Goal: Task Accomplishment & Management: Manage account settings

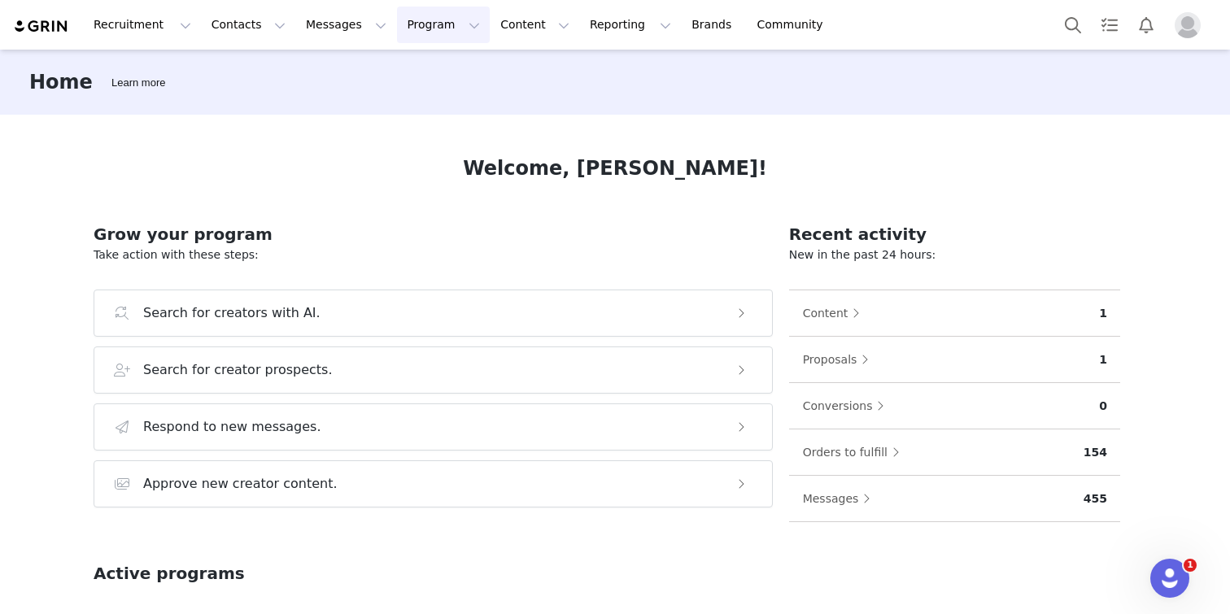
click at [407, 31] on button "Program Program" at bounding box center [443, 25] width 93 height 37
click at [435, 75] on p "Activations" at bounding box center [416, 71] width 63 height 17
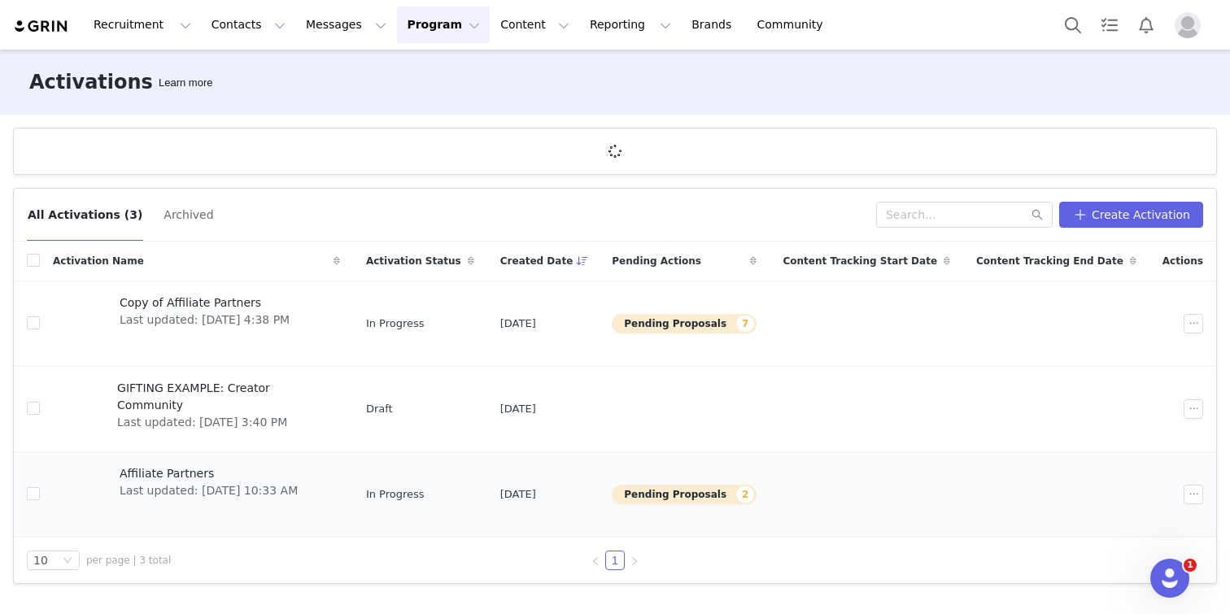
click at [185, 463] on div "Affiliate Partners Last updated: [DATE] 10:33 AM" at bounding box center [209, 494] width 198 height 65
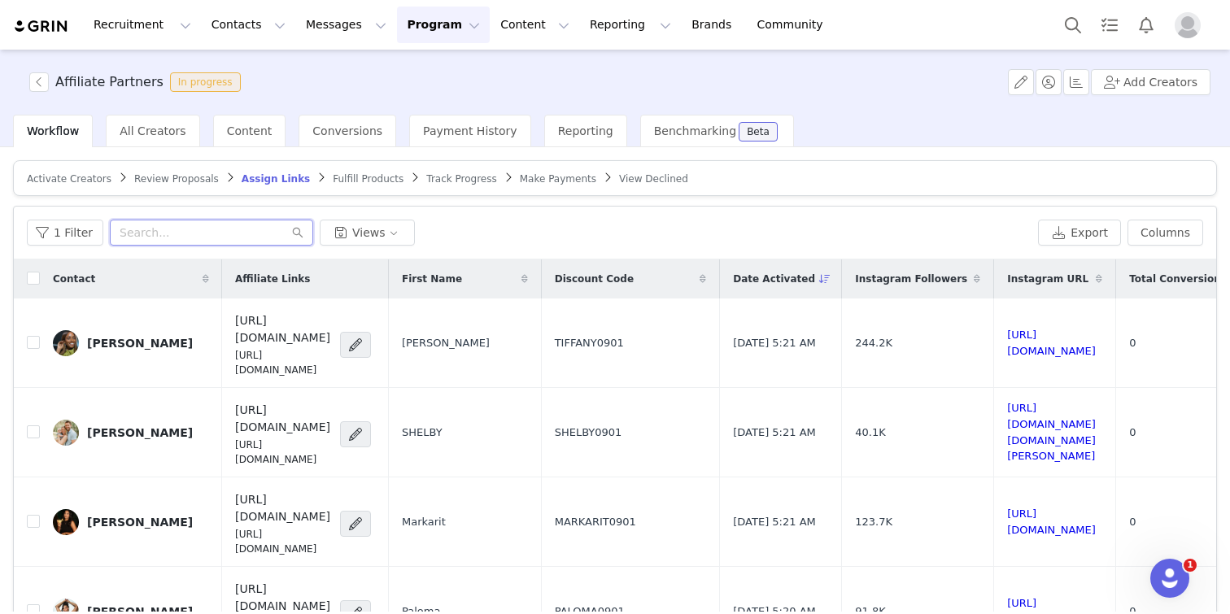
click at [157, 237] on input "text" at bounding box center [211, 233] width 203 height 26
type input "ㄷ"
type input "[PERSON_NAME]"
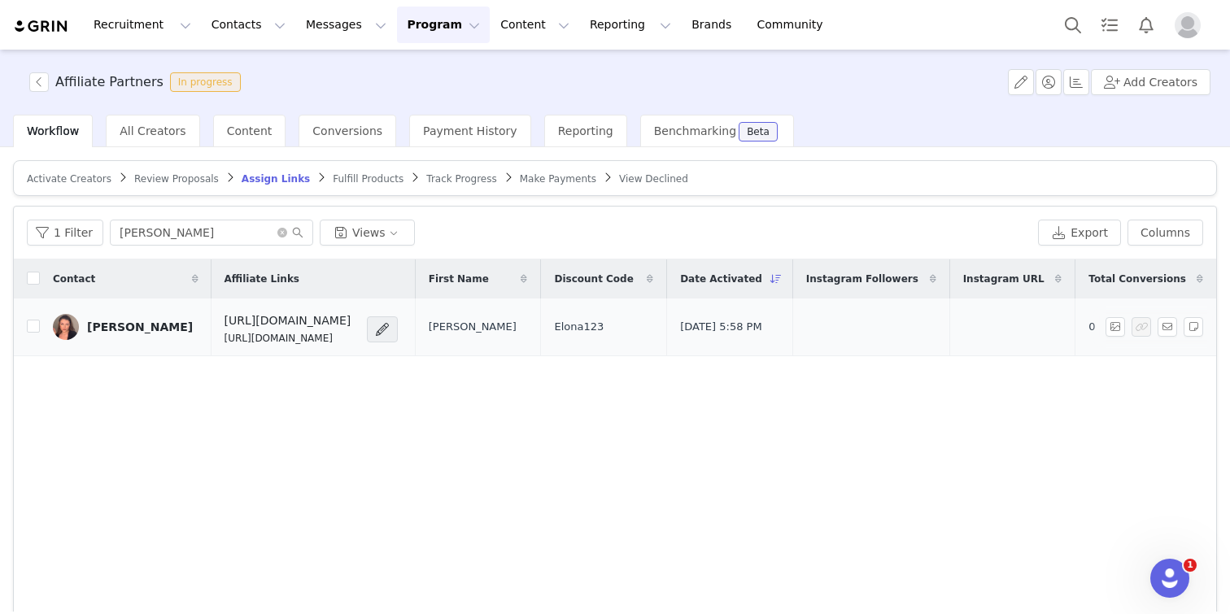
drag, startPoint x: 274, startPoint y: 338, endPoint x: 211, endPoint y: 339, distance: 63.4
click at [224, 339] on p "[URL][DOMAIN_NAME]" at bounding box center [287, 338] width 127 height 15
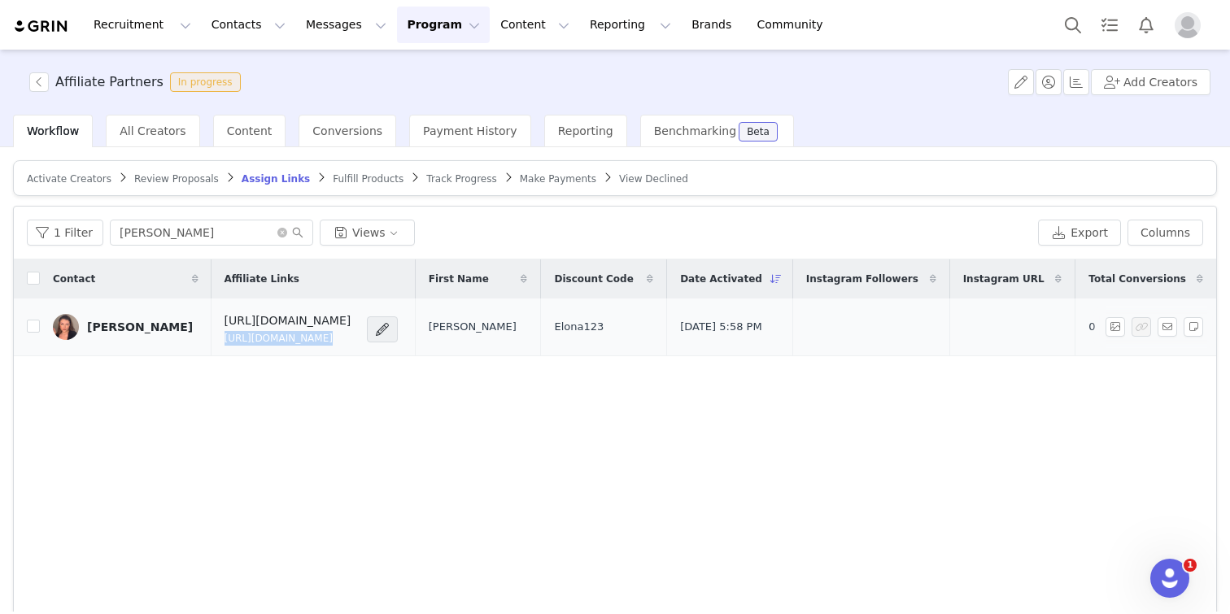
copy div "[URL][DOMAIN_NAME]"
click at [351, 348] on td "[URL][DOMAIN_NAME] [URL][DOMAIN_NAME]" at bounding box center [313, 327] width 204 height 58
click at [385, 329] on span at bounding box center [382, 330] width 16 height 20
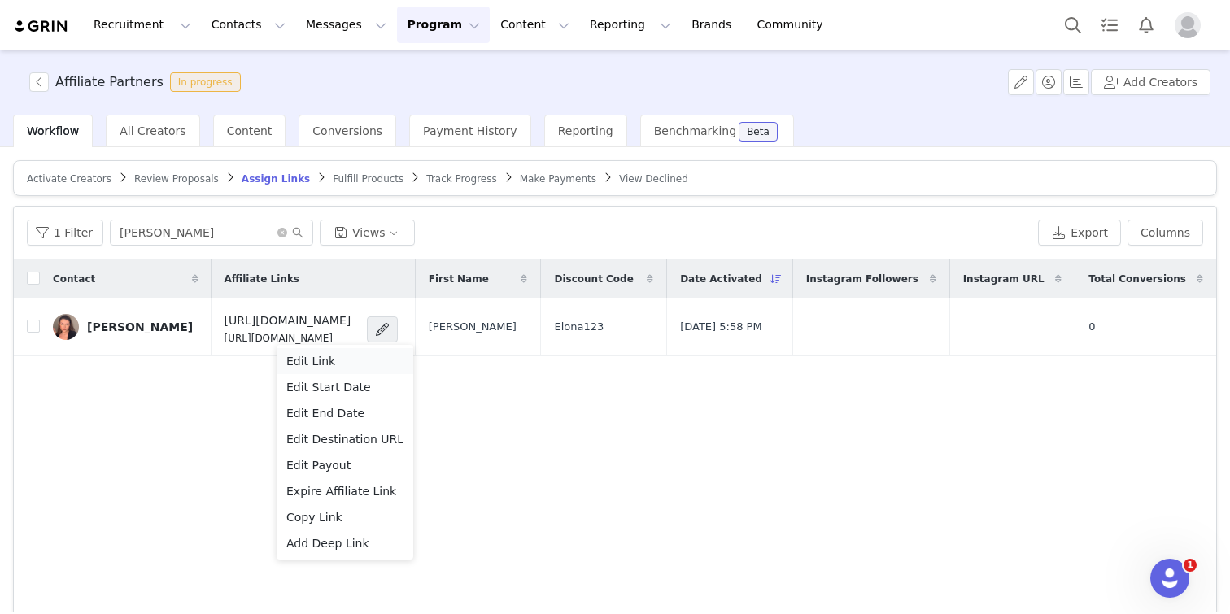
click at [359, 359] on div "Edit Link" at bounding box center [344, 361] width 117 height 18
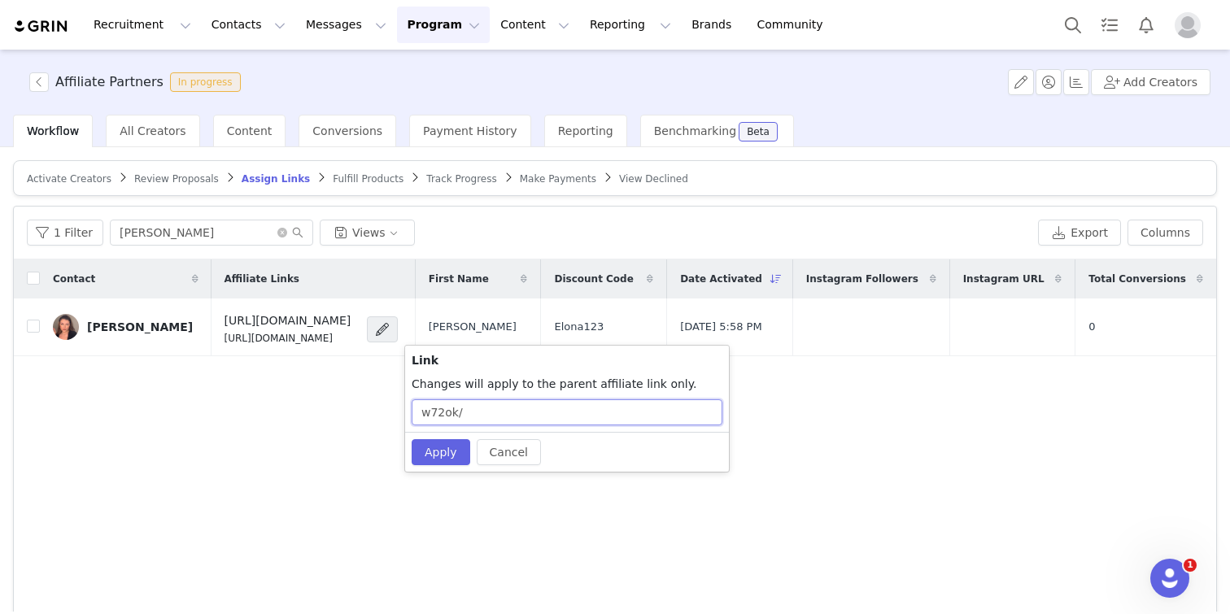
click at [483, 422] on input "w72ok/" at bounding box center [567, 412] width 311 height 26
click at [491, 413] on input "w72ok/" at bounding box center [567, 412] width 311 height 26
click at [494, 412] on input "w72ok/" at bounding box center [567, 412] width 311 height 26
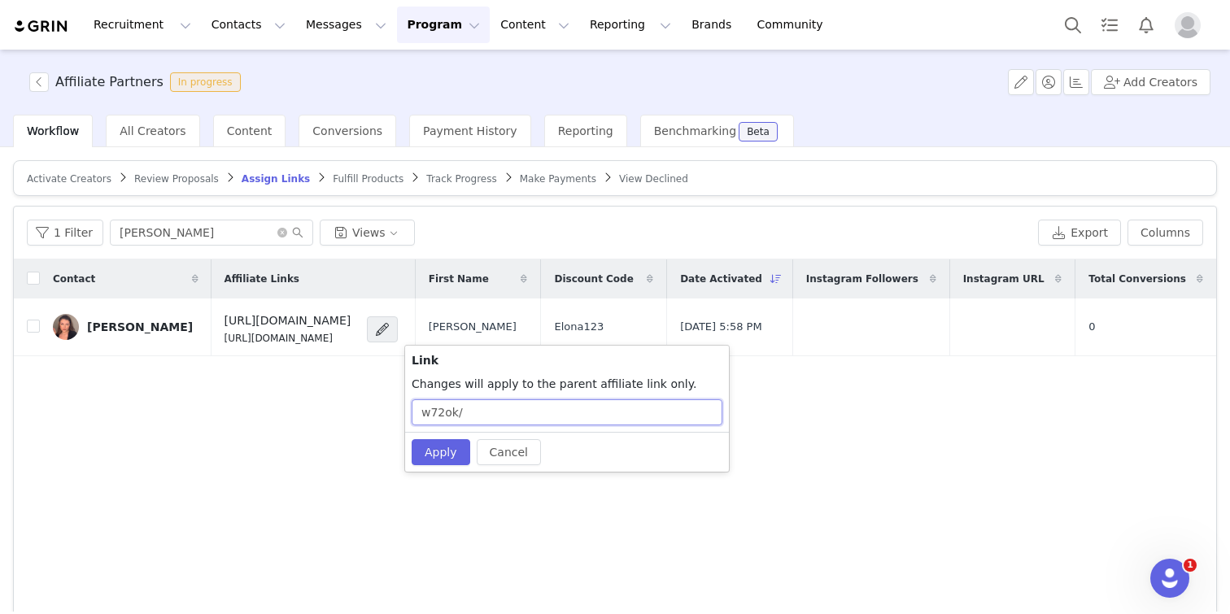
click at [494, 412] on input "w72ok/" at bounding box center [567, 412] width 311 height 26
click at [496, 451] on button "Cancel" at bounding box center [509, 452] width 64 height 26
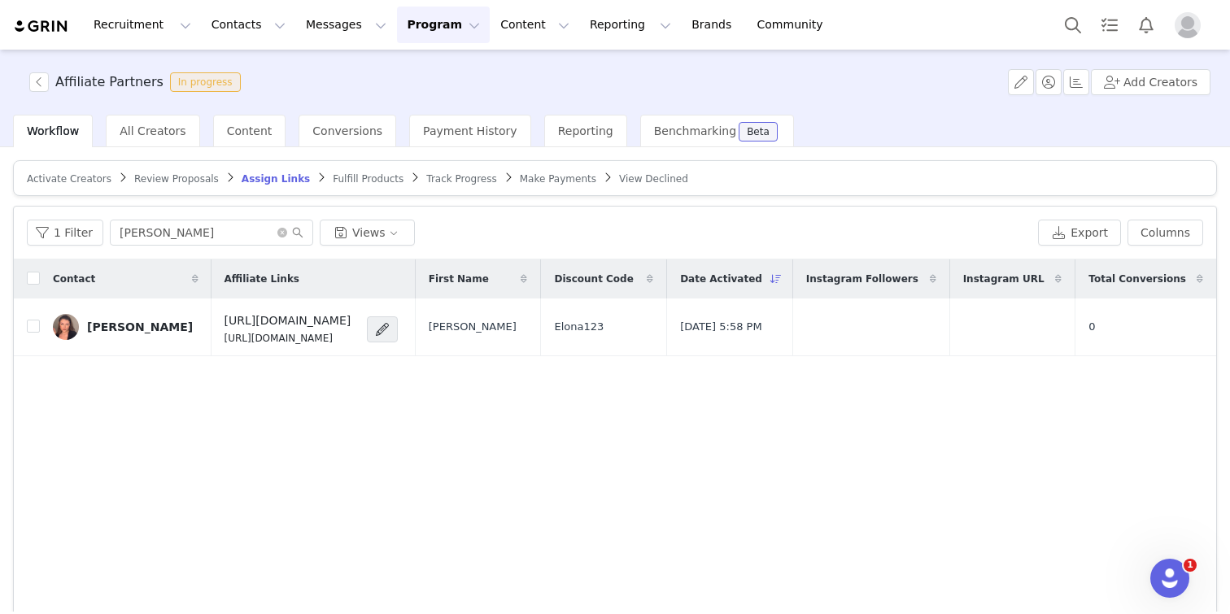
click at [808, 387] on div "Contact Affiliate Links First Name Discount Code Date Activated Instagram Follo…" at bounding box center [615, 453] width 1202 height 388
click at [277, 231] on icon "icon: close-circle" at bounding box center [282, 233] width 10 height 10
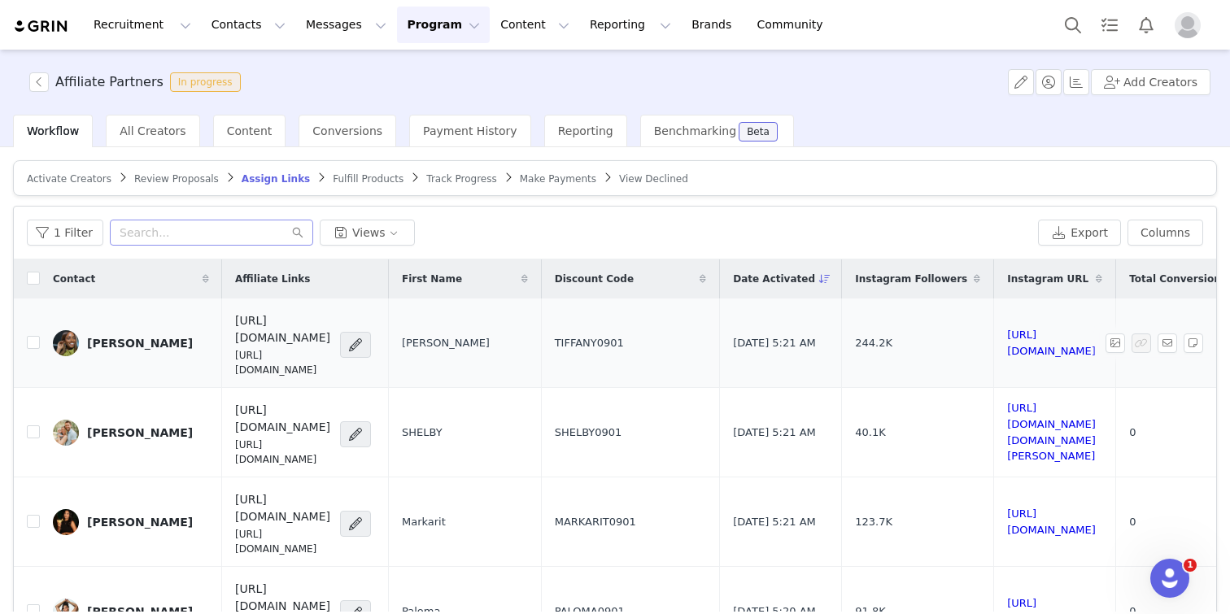
click at [319, 348] on p "[URL][DOMAIN_NAME]" at bounding box center [282, 362] width 95 height 29
copy div "[URL][DOMAIN_NAME]"
click at [168, 229] on input "text" at bounding box center [211, 233] width 203 height 26
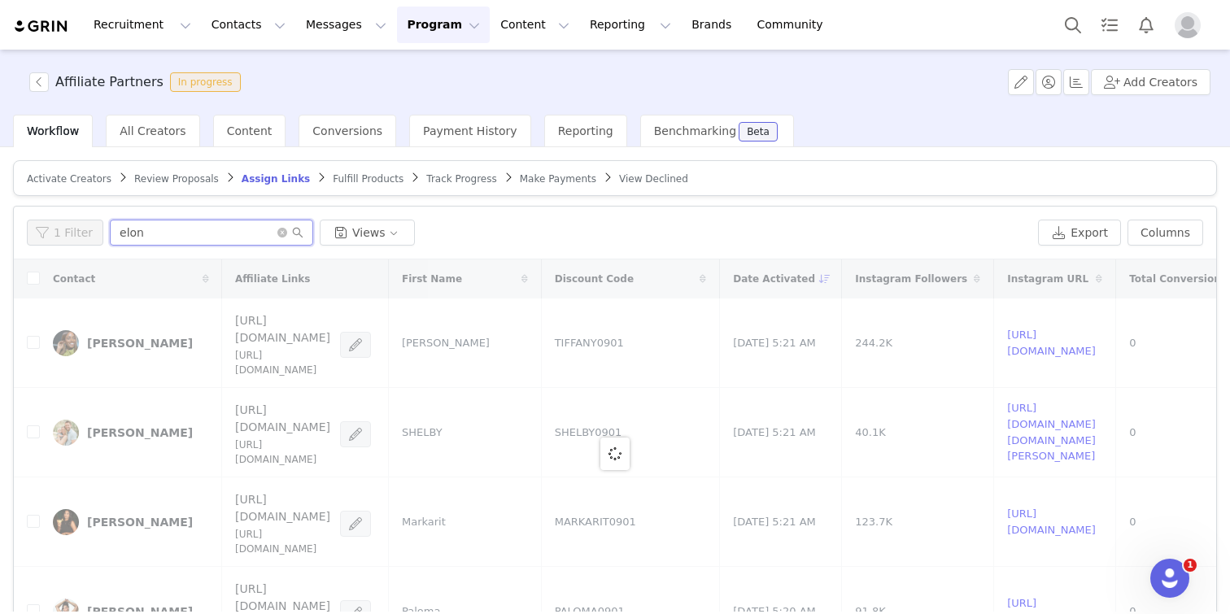
type input "[PERSON_NAME]"
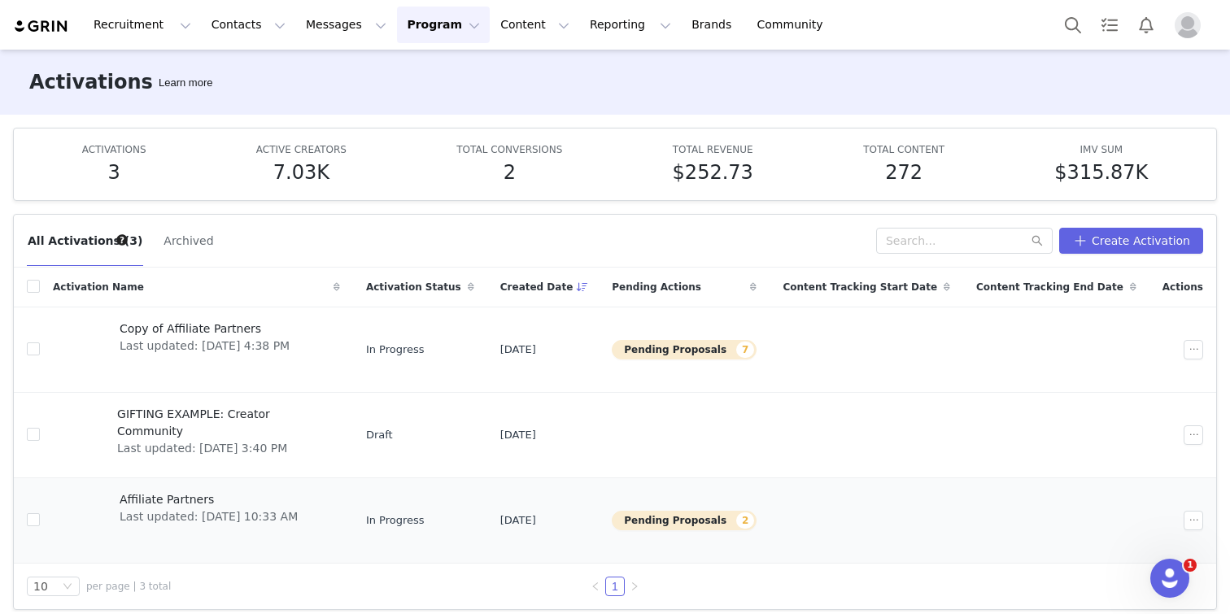
click at [225, 503] on span "Affiliate Partners" at bounding box center [209, 499] width 178 height 17
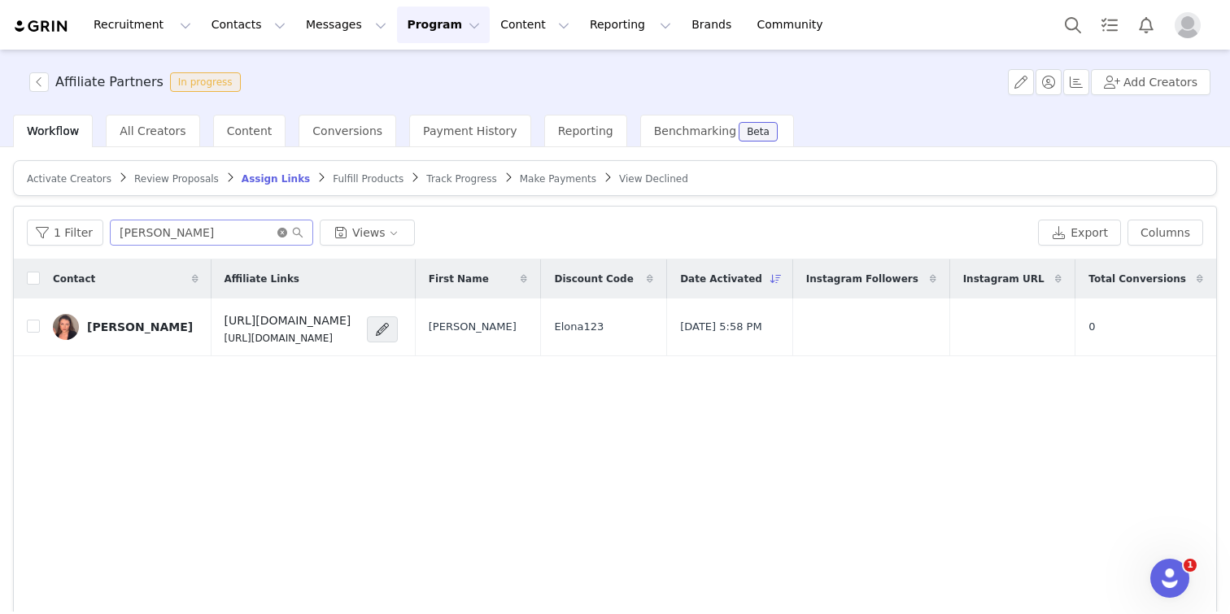
click at [280, 230] on icon "icon: close-circle" at bounding box center [282, 233] width 10 height 10
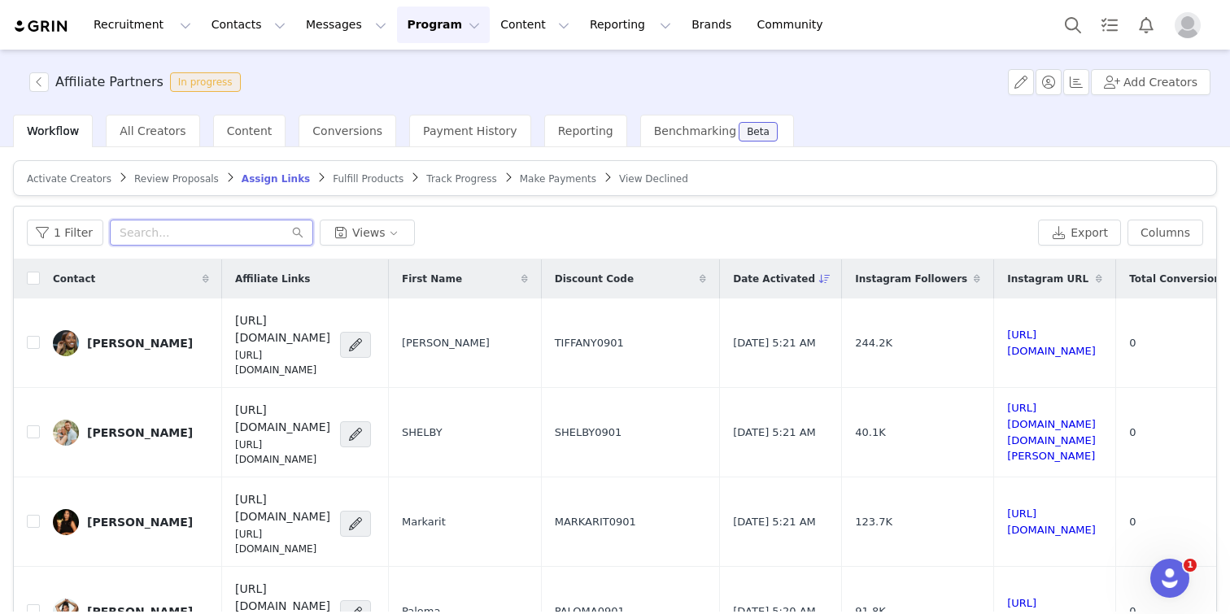
click at [229, 244] on input "text" at bounding box center [211, 233] width 203 height 26
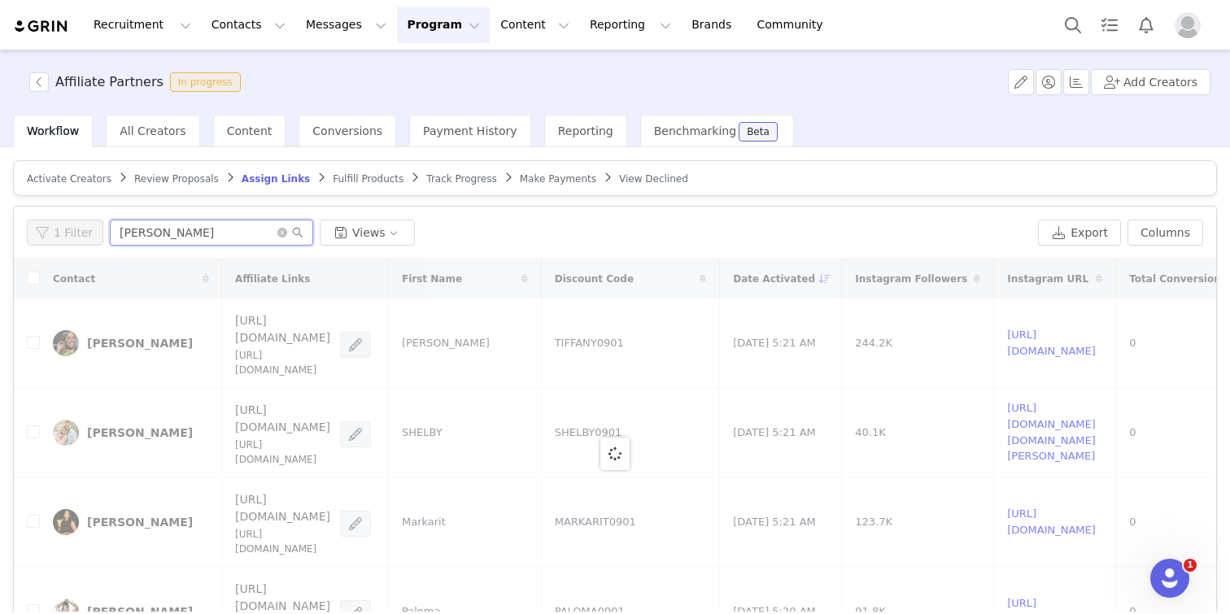
type input "[PERSON_NAME]"
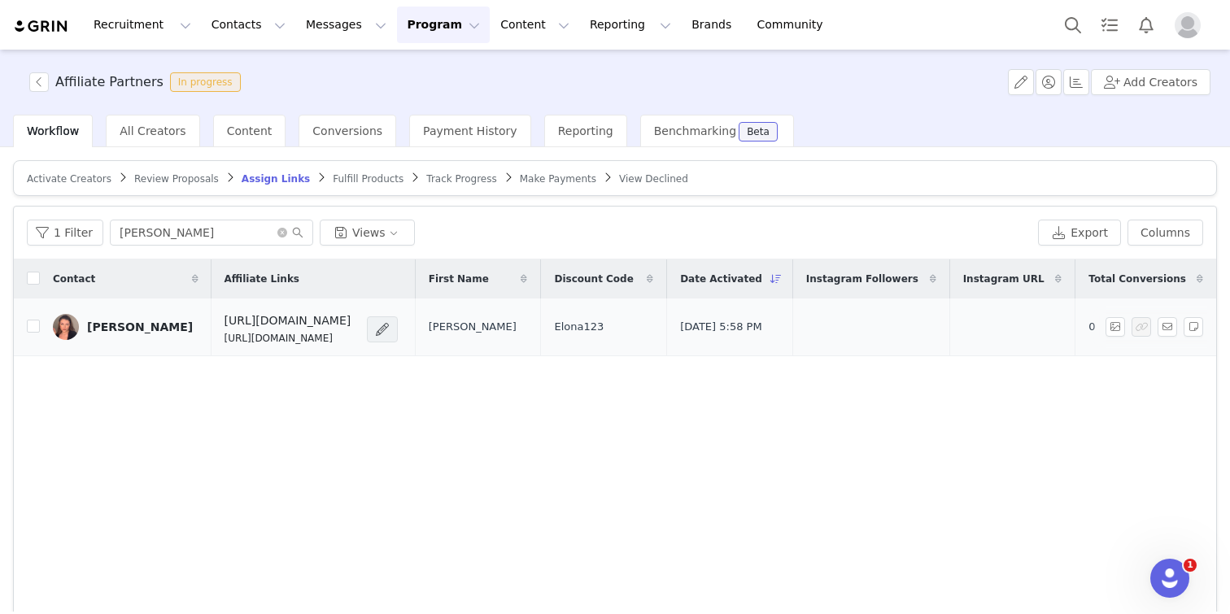
click at [388, 325] on span at bounding box center [382, 330] width 16 height 20
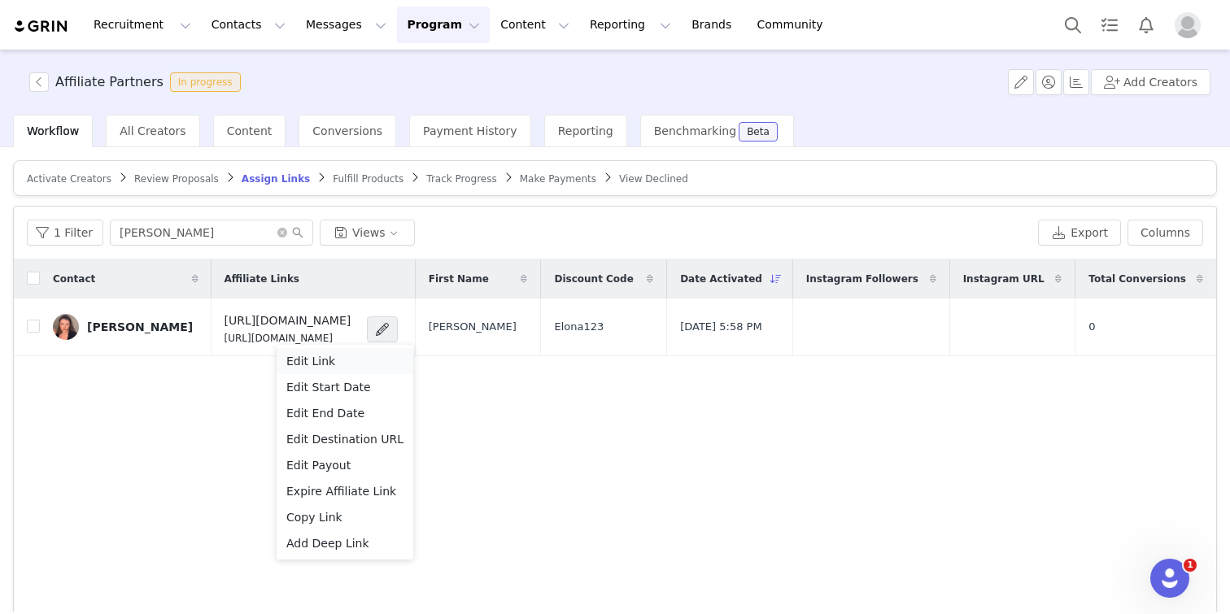
click at [341, 363] on div "Edit Link" at bounding box center [344, 361] width 117 height 18
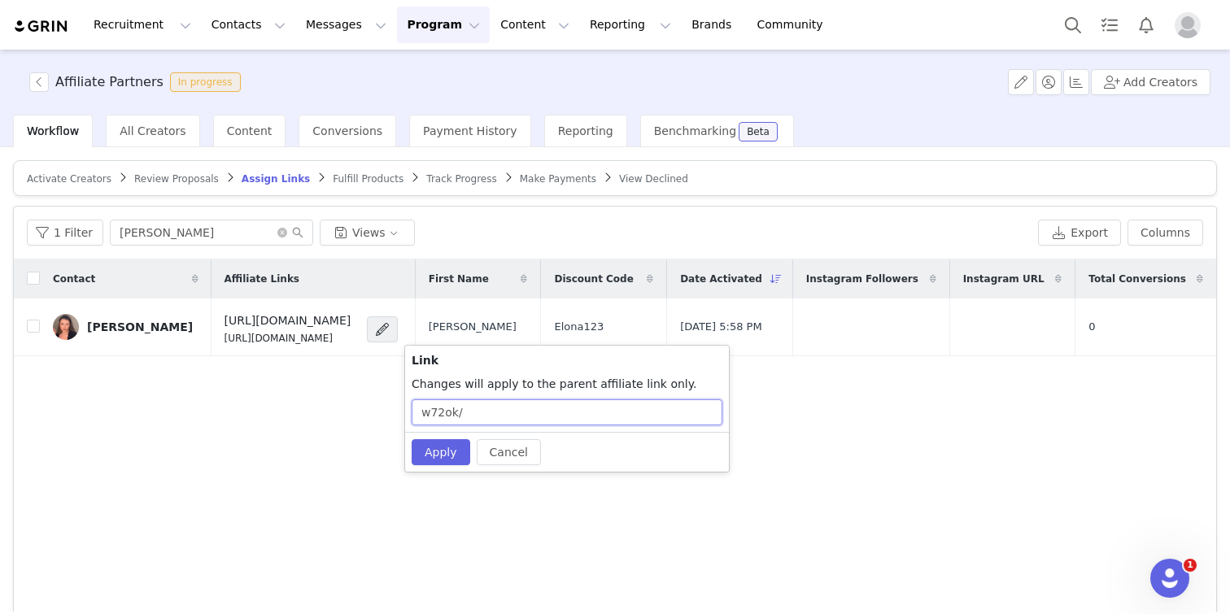
click at [521, 412] on input "w72ok/" at bounding box center [567, 412] width 311 height 26
click at [479, 412] on input "w72ok/" at bounding box center [567, 412] width 311 height 26
click at [460, 412] on input "w72ok/" at bounding box center [567, 412] width 311 height 26
click at [438, 413] on input "w72ok/" at bounding box center [567, 412] width 311 height 26
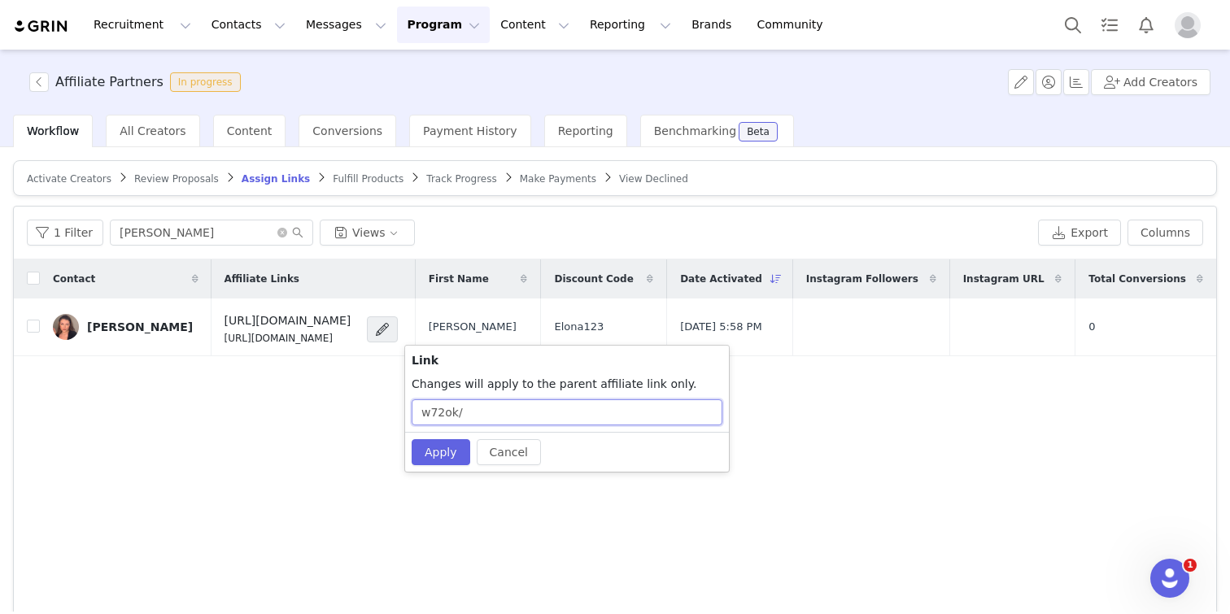
click at [438, 413] on input "w72ok/" at bounding box center [567, 412] width 311 height 26
click at [462, 412] on input "w72ok/" at bounding box center [567, 412] width 311 height 26
click at [468, 411] on input "w72ok/" at bounding box center [567, 412] width 311 height 26
click at [420, 417] on input "w72ok/" at bounding box center [567, 412] width 311 height 26
type input "w72ok/"
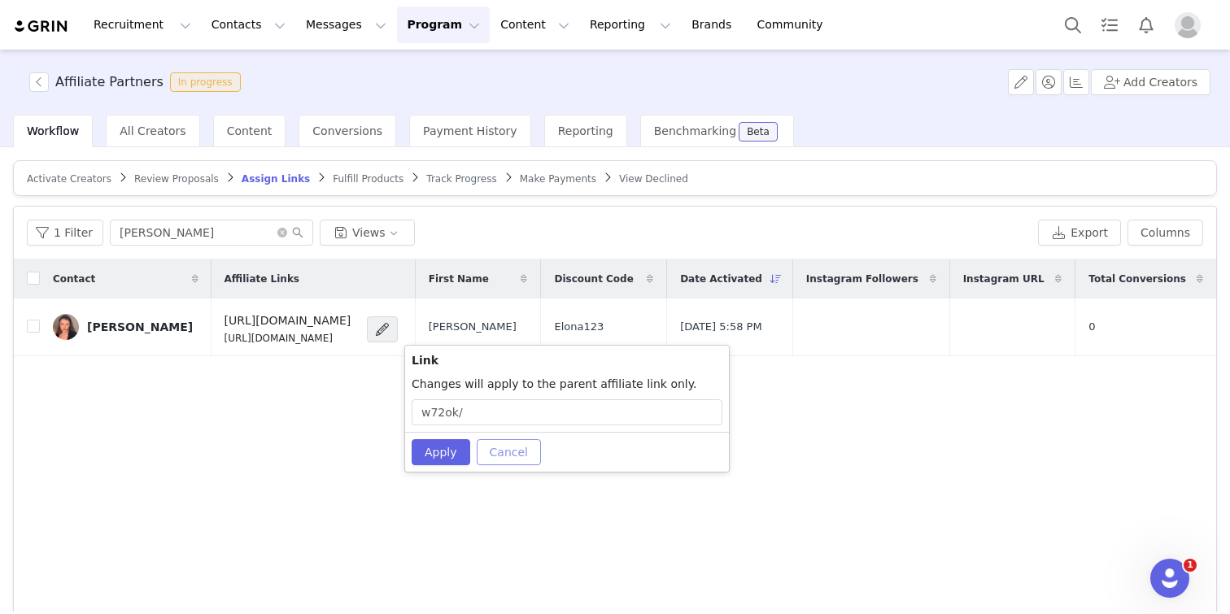
click at [499, 440] on button "Cancel" at bounding box center [509, 452] width 64 height 26
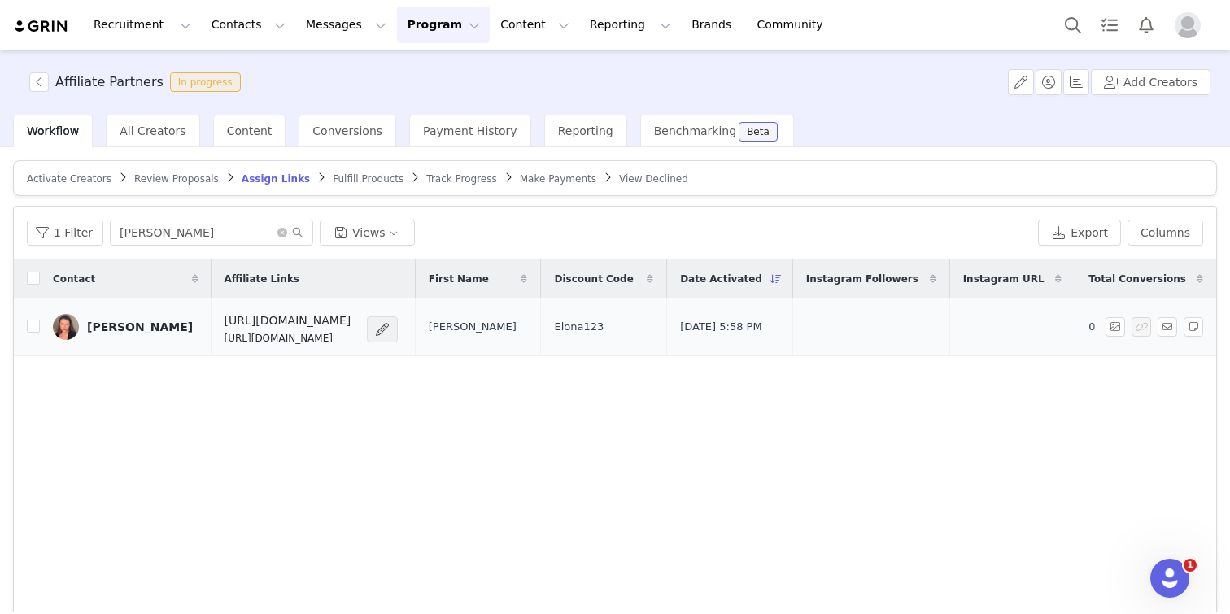
click at [384, 329] on span at bounding box center [382, 330] width 16 height 20
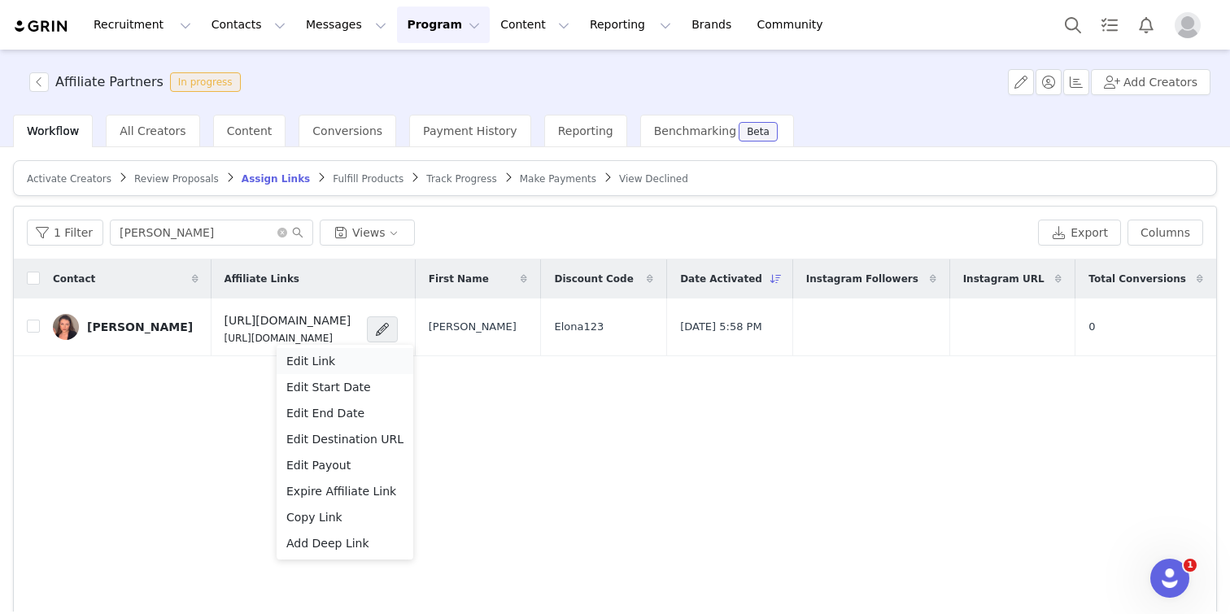
click at [359, 353] on div "Edit Link" at bounding box center [344, 361] width 117 height 18
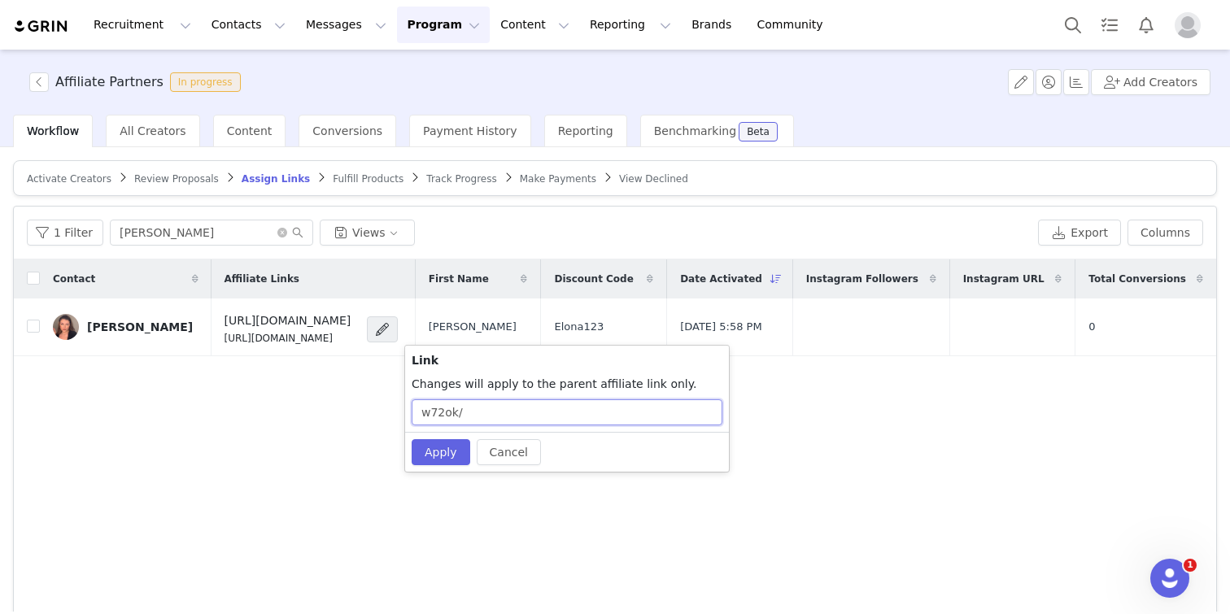
click at [586, 417] on input "w72ok/" at bounding box center [567, 412] width 311 height 26
type input "w72ok/[PERSON_NAME]"
click at [431, 446] on button "Apply" at bounding box center [441, 452] width 59 height 26
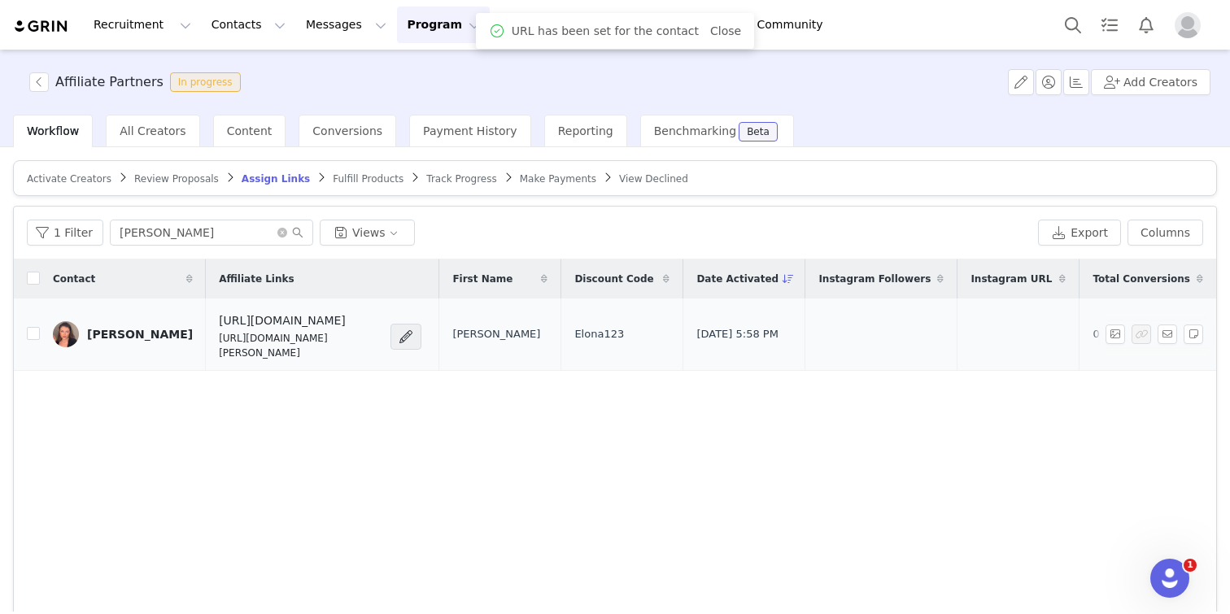
click at [273, 341] on p "[URL][DOMAIN_NAME][PERSON_NAME]" at bounding box center [300, 345] width 162 height 29
copy div "[URL][DOMAIN_NAME][PERSON_NAME]"
